Goal: Task Accomplishment & Management: Manage account settings

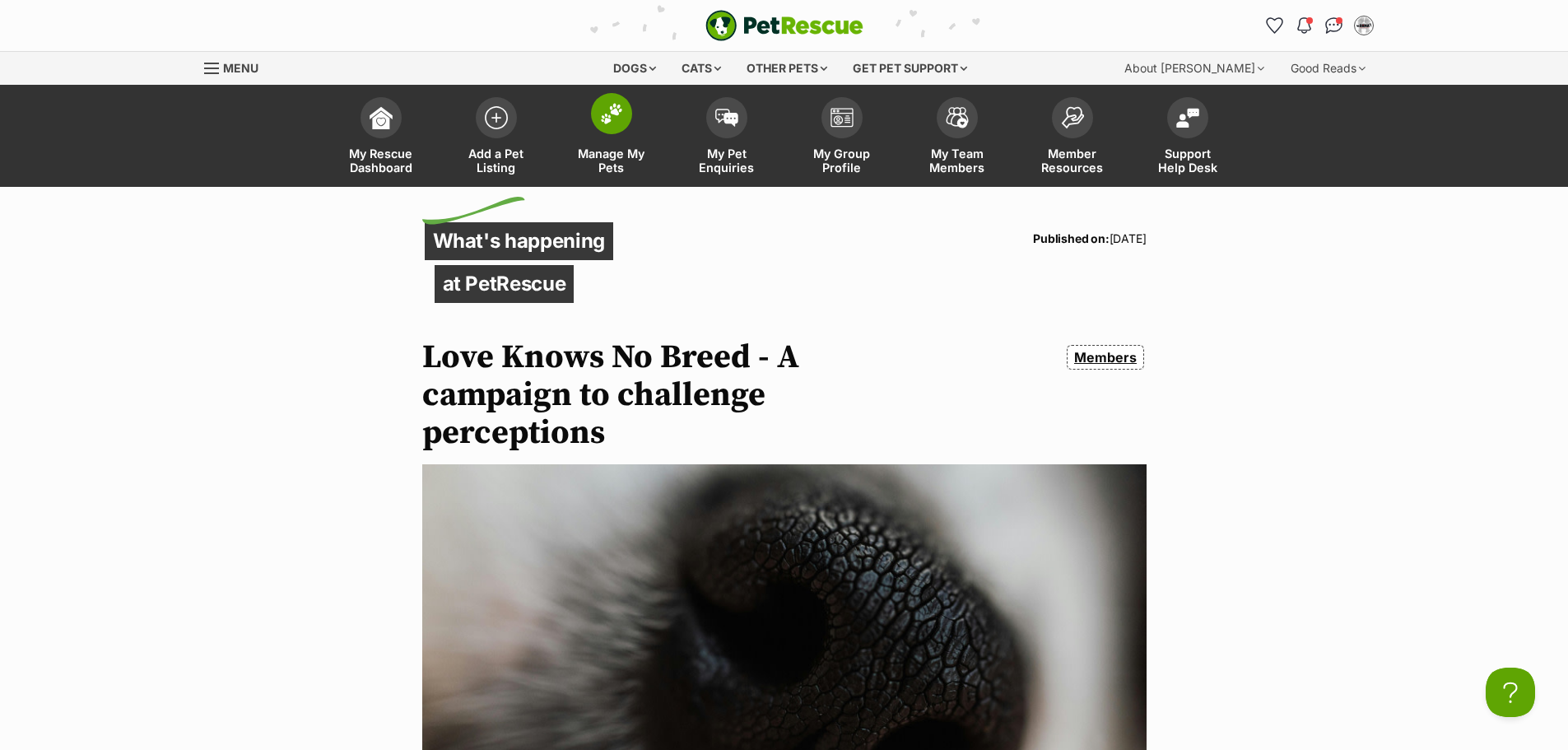
click at [605, 128] on span at bounding box center [611, 114] width 41 height 41
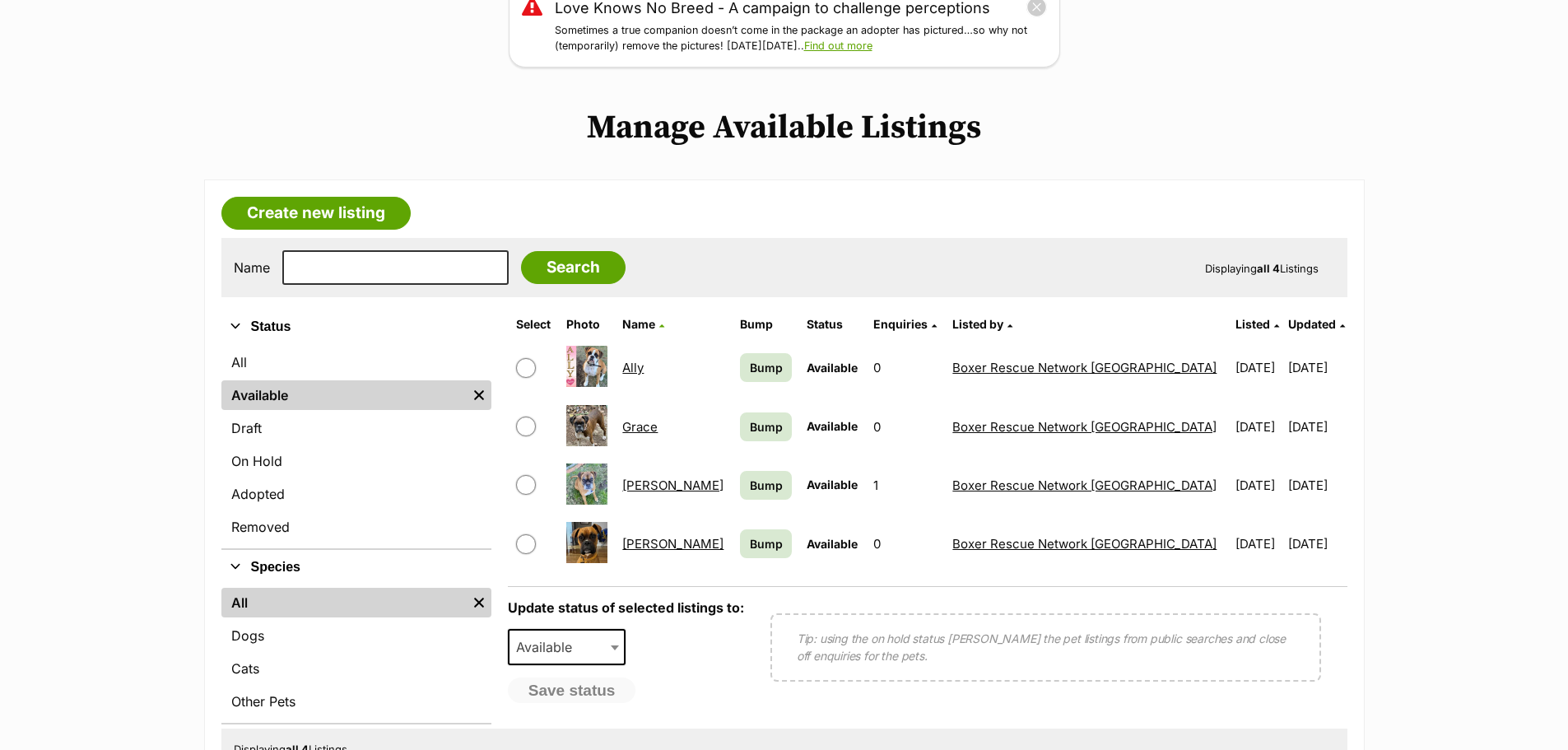
scroll to position [246, 0]
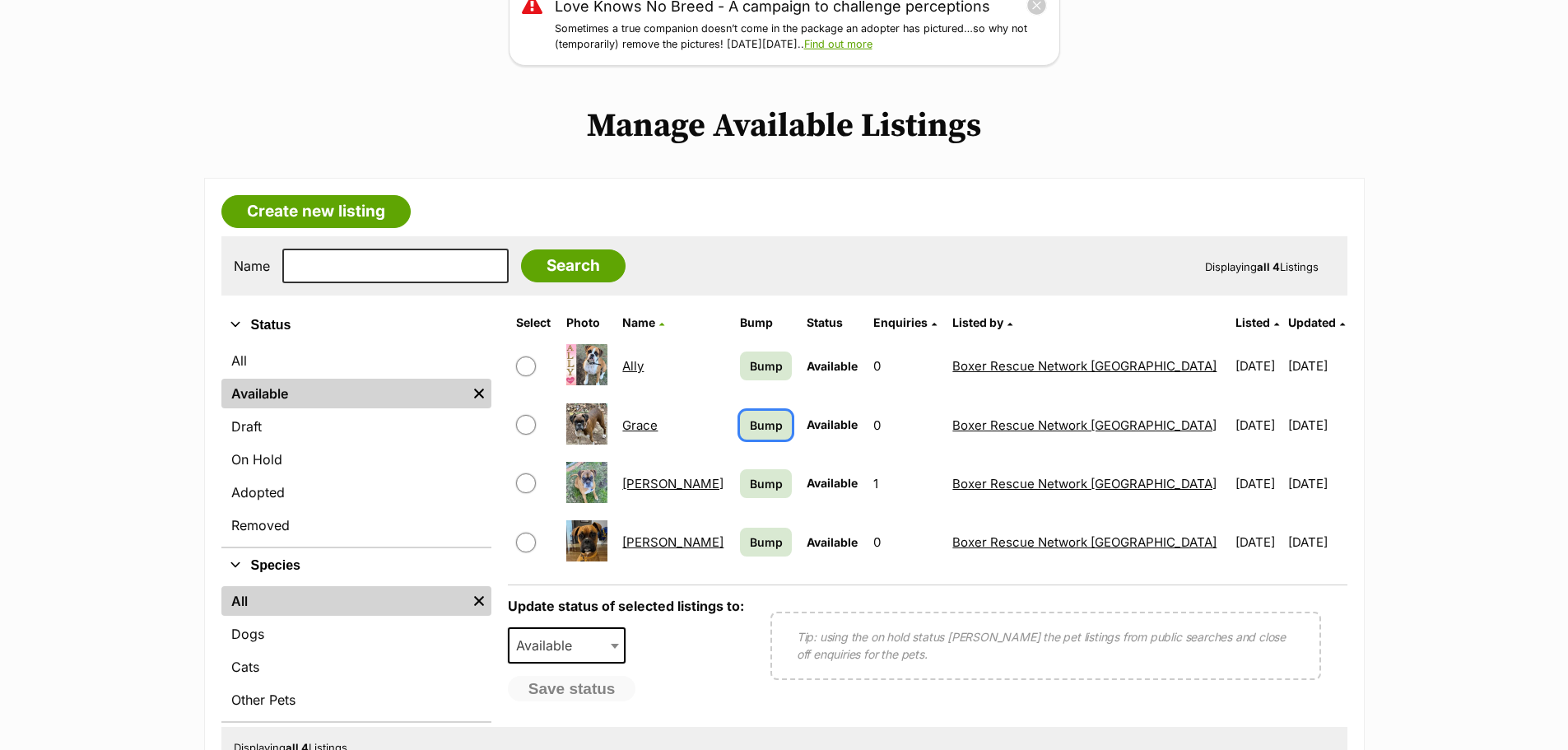
click at [750, 422] on span "Bump" at bounding box center [766, 425] width 33 height 17
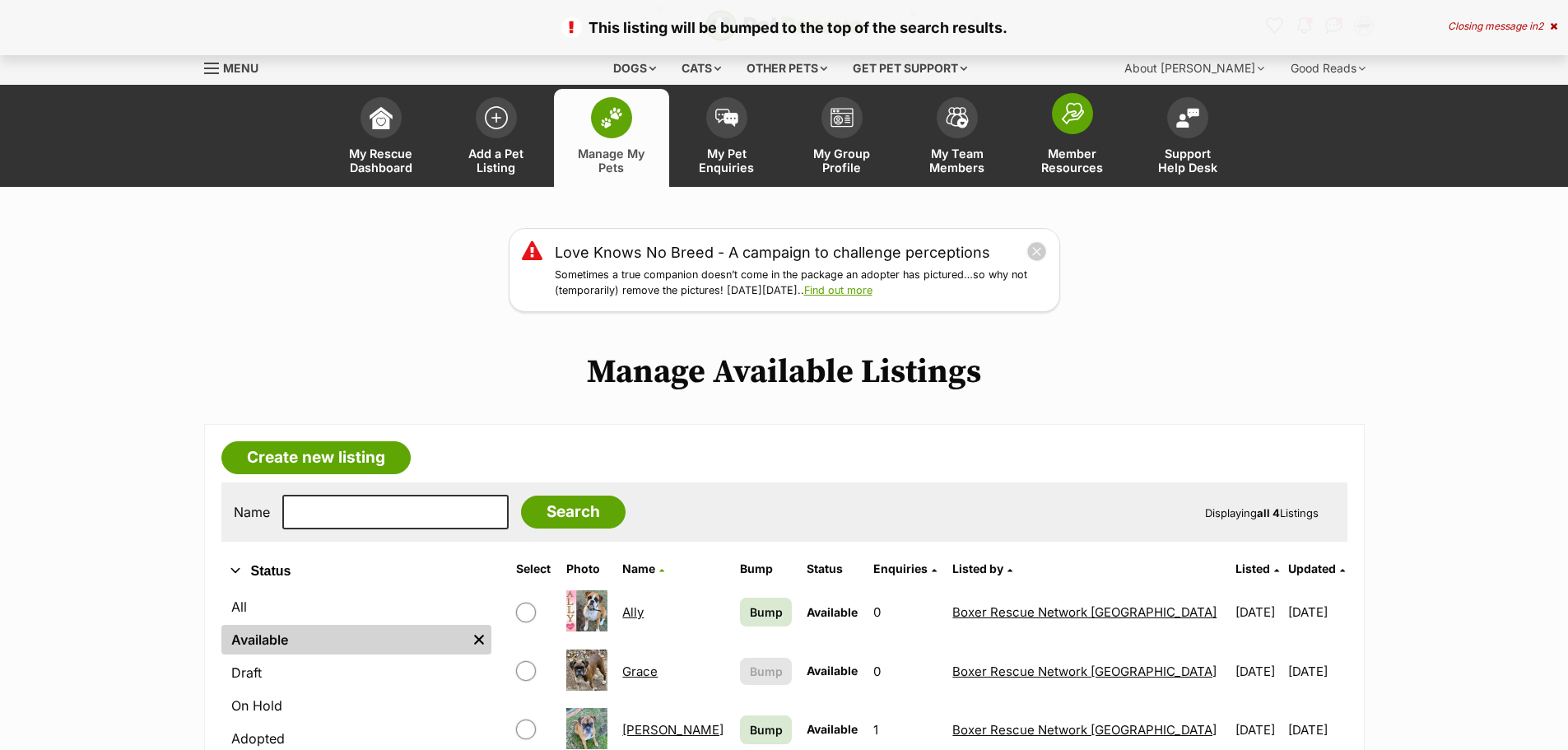
click at [1077, 127] on span at bounding box center [1073, 114] width 41 height 41
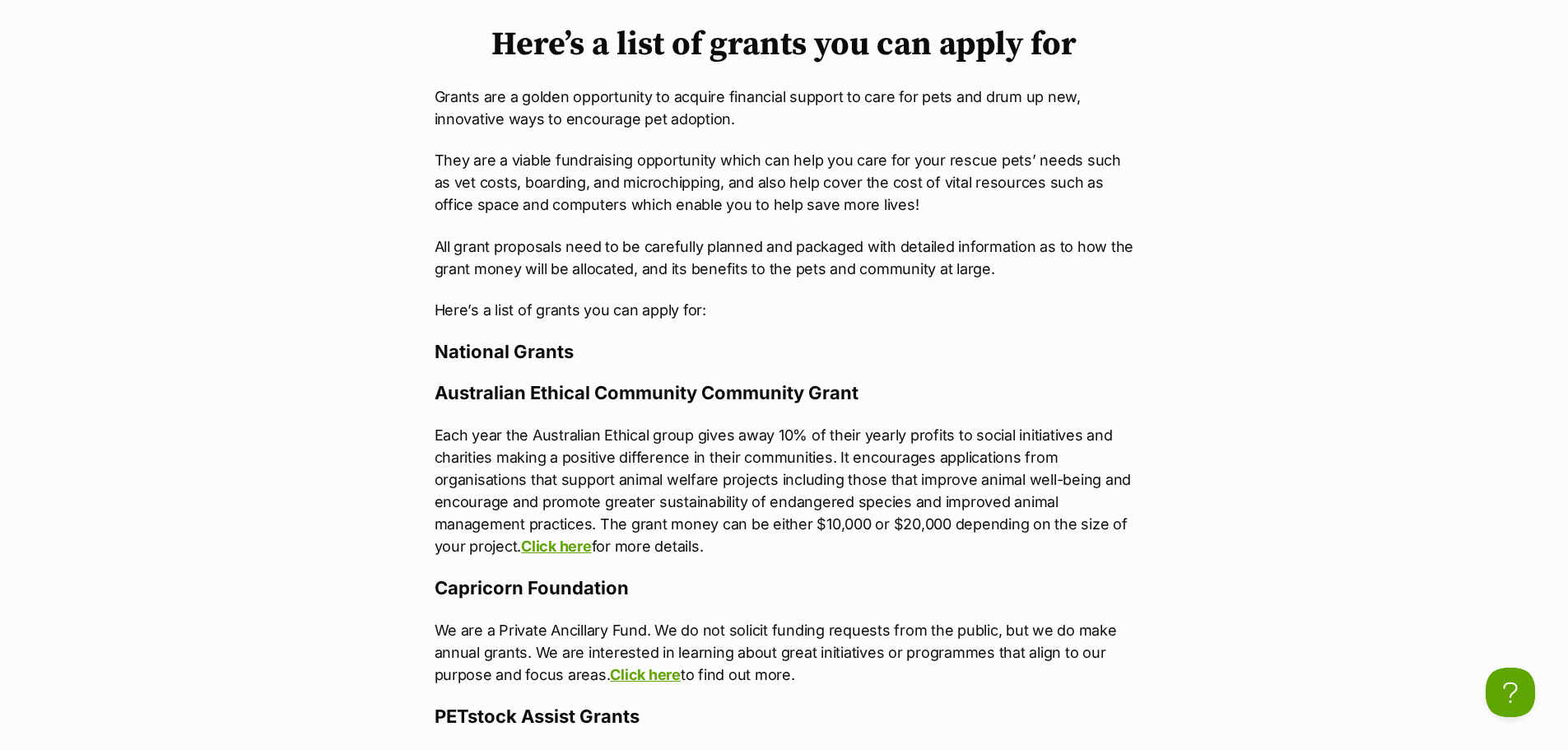
scroll to position [989, 0]
